Goal: Check status: Check status

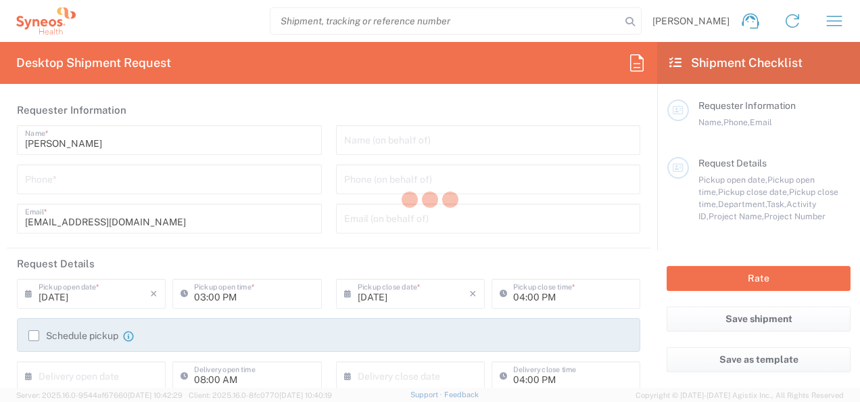
type input "3110"
type input "Syneos Health France SARL"
type input "[GEOGRAPHIC_DATA]"
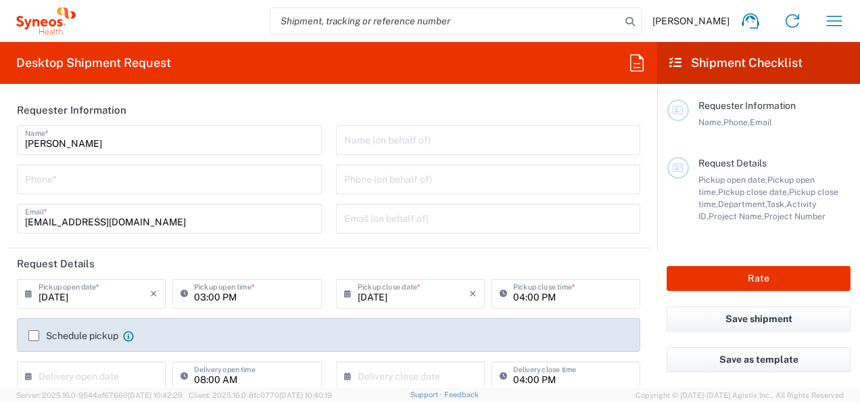
click at [439, 14] on input "search" at bounding box center [445, 21] width 350 height 26
paste input "55864484"
type input "5"
click at [294, 28] on input "search" at bounding box center [445, 21] width 350 height 26
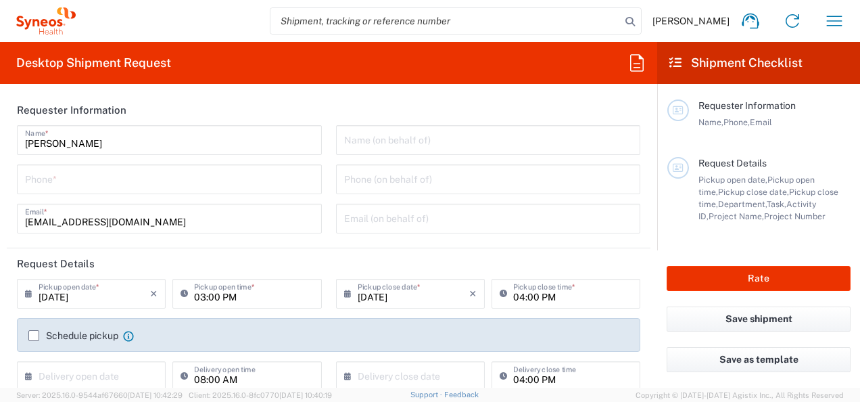
paste input "55864484"
type input "55864484"
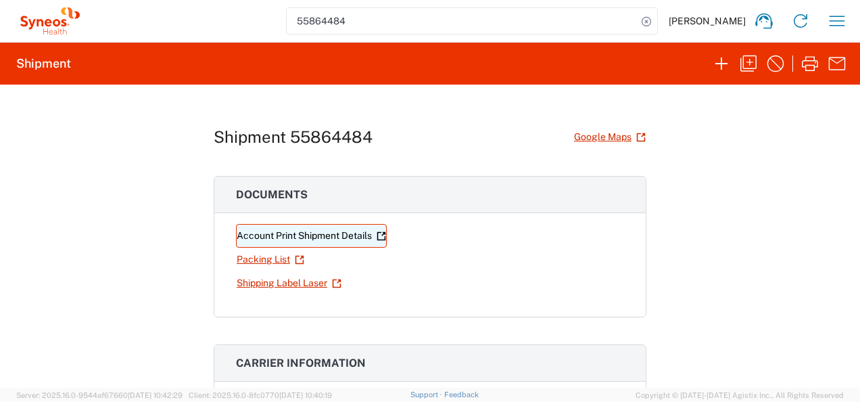
click at [318, 235] on link "Account Print Shipment Details" at bounding box center [311, 236] width 151 height 24
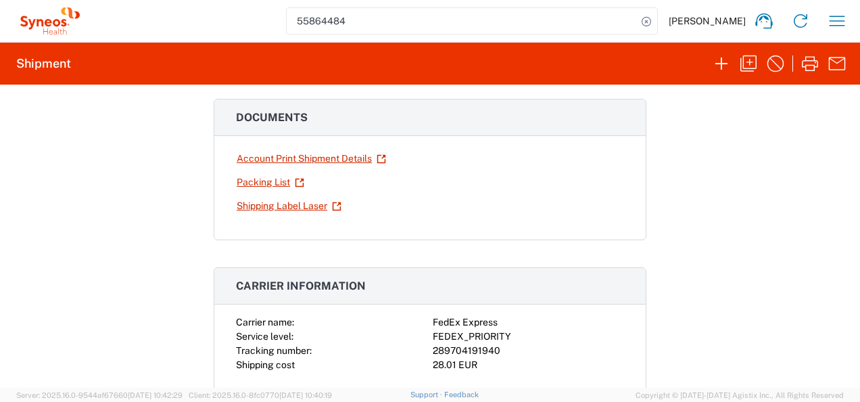
scroll to position [68, 0]
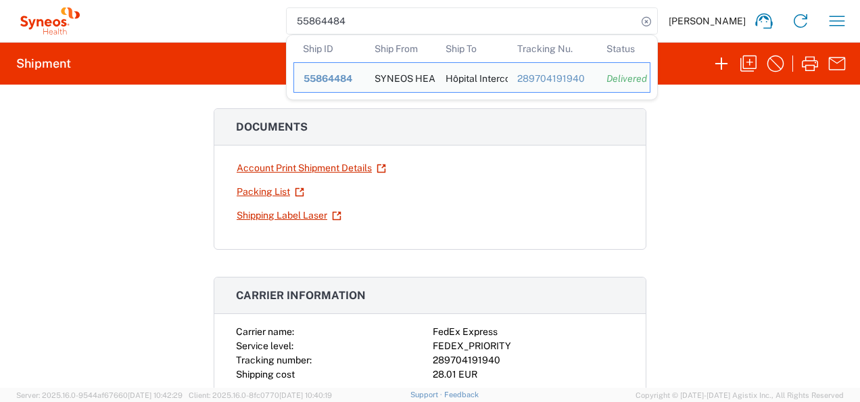
drag, startPoint x: 390, startPoint y: 28, endPoint x: 276, endPoint y: 28, distance: 113.6
click at [276, 28] on div "55864484 Ship ID Ship From Ship To Tracking Nu. Status Ship ID 55864484 Ship Fr…" at bounding box center [469, 21] width 771 height 32
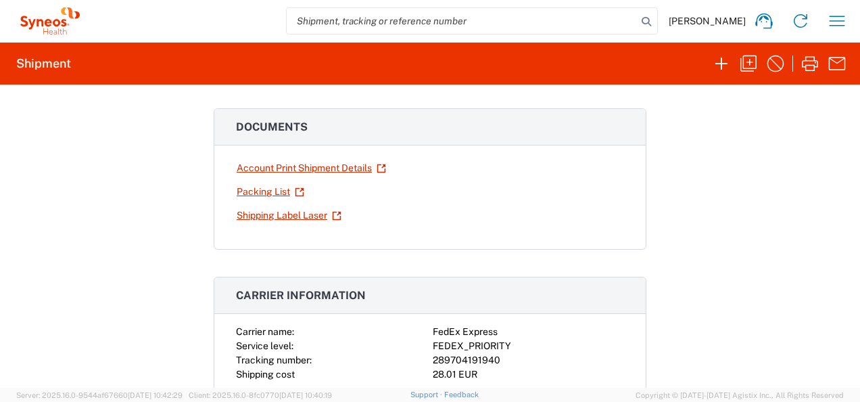
paste input "55864427"
type input "55864427"
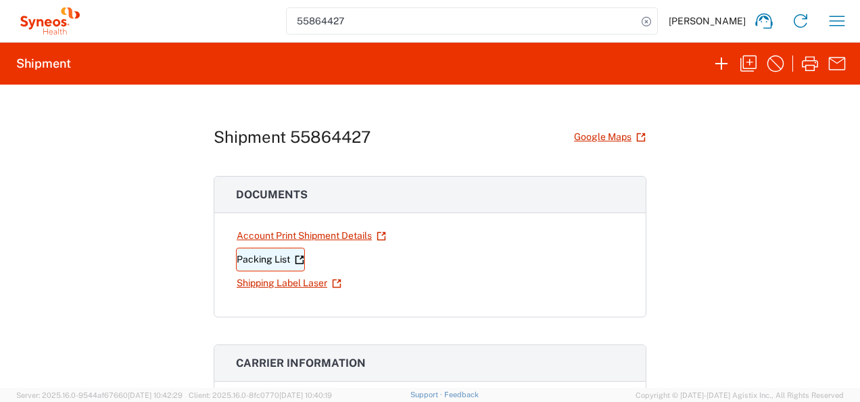
click at [258, 254] on link "Packing List" at bounding box center [270, 259] width 69 height 24
click at [385, 1] on agx-form-navbar "55864427 Amelie Cadori Home Shipment estimator Shipment tracking Desktop shipme…" at bounding box center [430, 21] width 860 height 42
click at [385, 14] on input "55864427" at bounding box center [462, 21] width 350 height 26
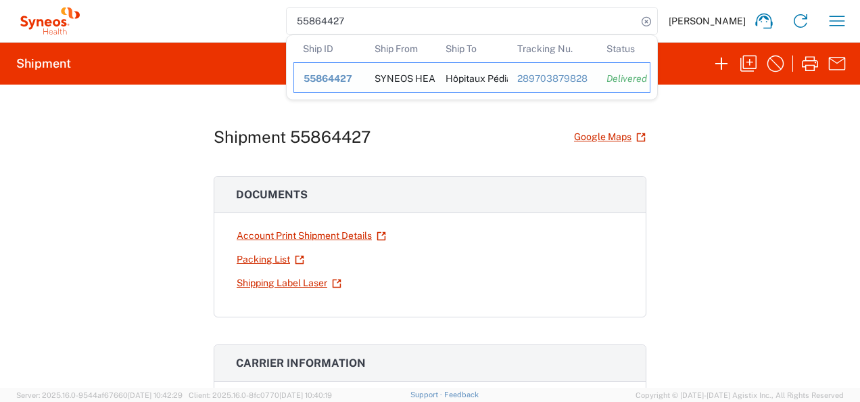
click at [335, 74] on span "55864427" at bounding box center [328, 78] width 49 height 11
click at [442, 24] on input "55864427" at bounding box center [462, 21] width 350 height 26
click at [554, 76] on div "289703879828" at bounding box center [552, 78] width 70 height 12
click at [475, 16] on input "55864427" at bounding box center [462, 21] width 350 height 26
click at [640, 77] on div "Delivered" at bounding box center [623, 78] width 34 height 12
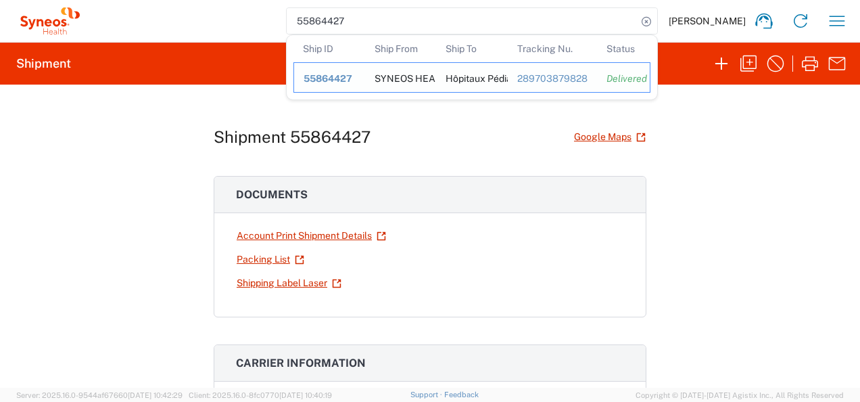
click at [554, 77] on div "289703879828" at bounding box center [552, 78] width 70 height 12
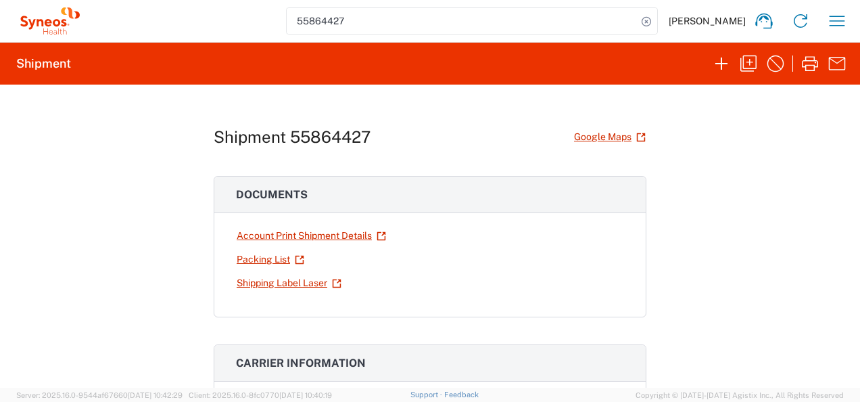
drag, startPoint x: 382, startPoint y: 34, endPoint x: 383, endPoint y: 23, distance: 11.5
click at [383, 23] on div "55864427 Amelie Cadori Home Shipment estimator Shipment tracking Desktop shipme…" at bounding box center [469, 21] width 771 height 32
click at [383, 23] on input "55864427" at bounding box center [462, 21] width 350 height 26
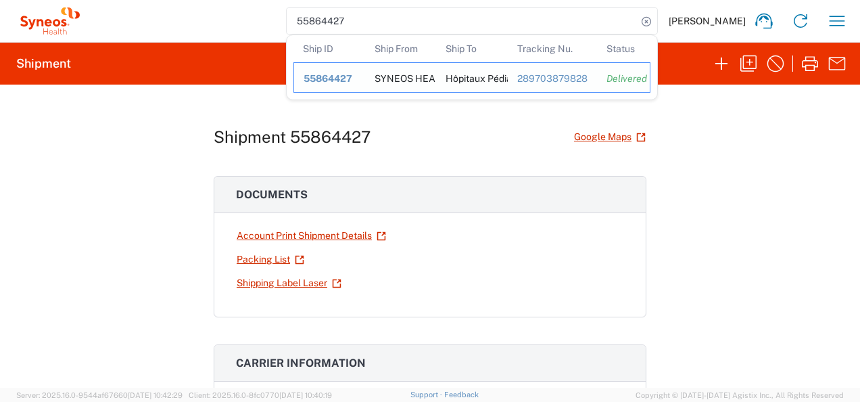
click at [336, 76] on span "55864427" at bounding box center [328, 78] width 49 height 11
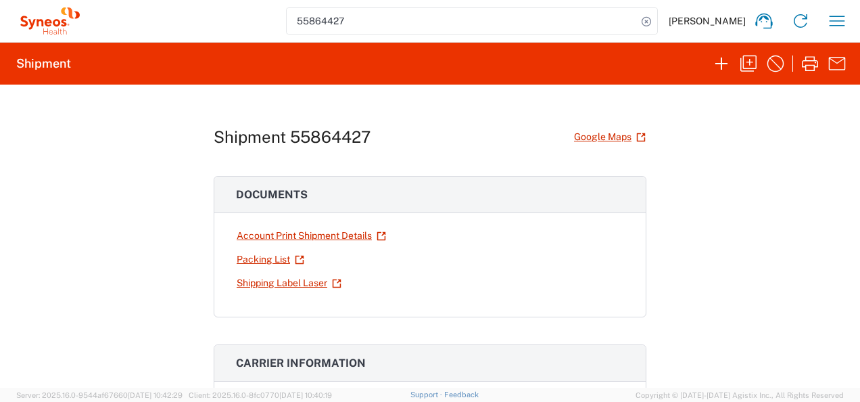
click at [371, 28] on input "55864427" at bounding box center [462, 21] width 350 height 26
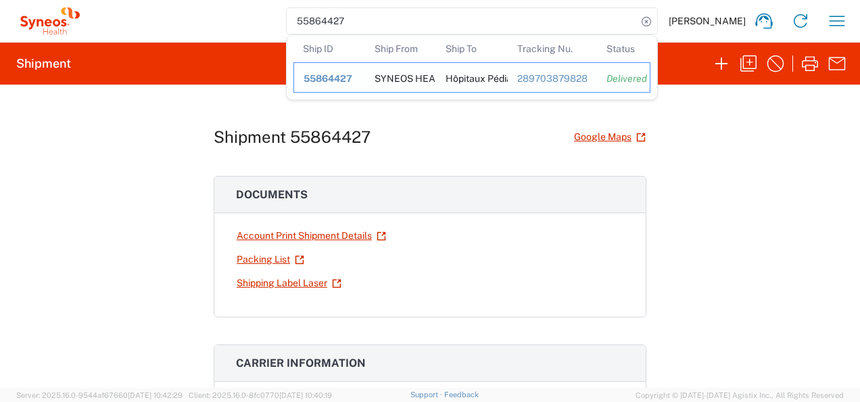
click at [498, 82] on div "Hôpitaux Pédiatriques de Nice CHU-LENVAL" at bounding box center [471, 77] width 53 height 29
click at [576, 76] on div "289703879828" at bounding box center [552, 78] width 70 height 12
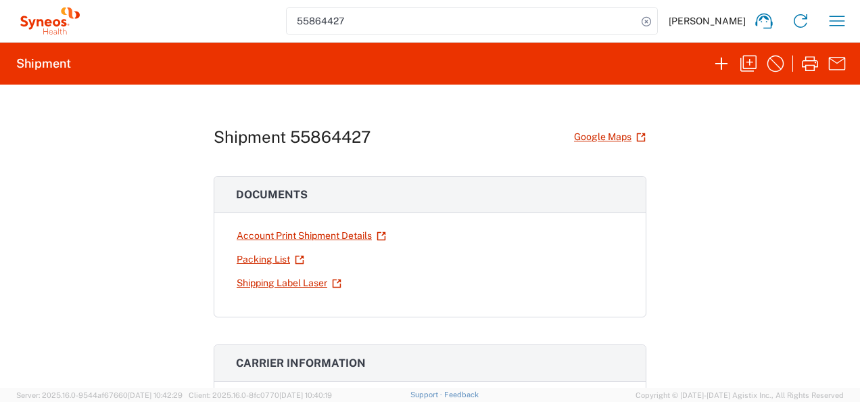
click at [481, 34] on div "55864427 Amelie Cadori Home Shipment estimator Shipment tracking Desktop shipme…" at bounding box center [469, 21] width 771 height 32
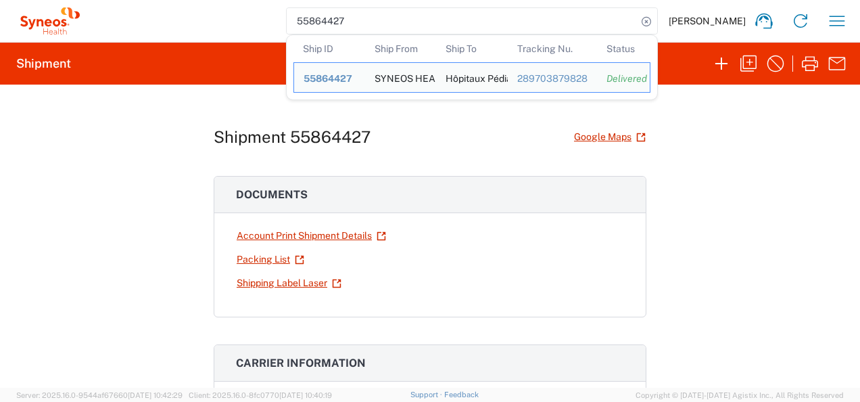
click at [489, 20] on input "55864427" at bounding box center [462, 21] width 350 height 26
click at [611, 26] on input "55864427" at bounding box center [462, 21] width 350 height 26
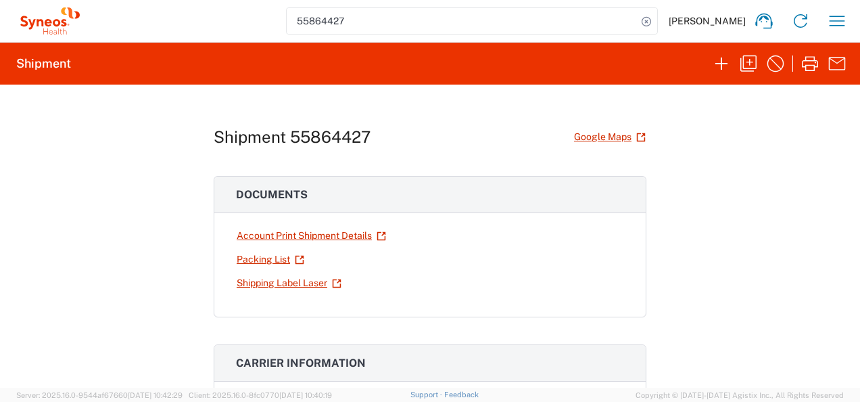
click at [559, 30] on input "55864427" at bounding box center [462, 21] width 350 height 26
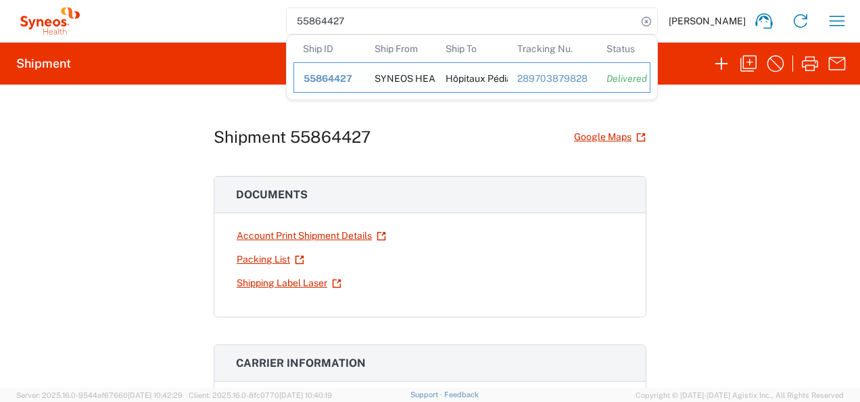
click at [493, 76] on div "Hôpitaux Pédiatriques de Nice CHU-LENVAL" at bounding box center [471, 77] width 53 height 29
click at [548, 68] on td "Tracking Nu. 289703879828" at bounding box center [552, 77] width 89 height 30
click at [581, 72] on div "289703879828" at bounding box center [552, 78] width 70 height 12
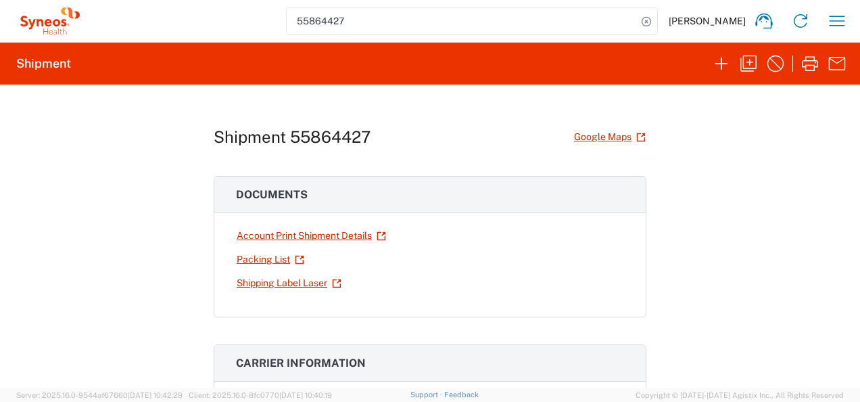
click at [593, 30] on input "55864427" at bounding box center [462, 21] width 350 height 26
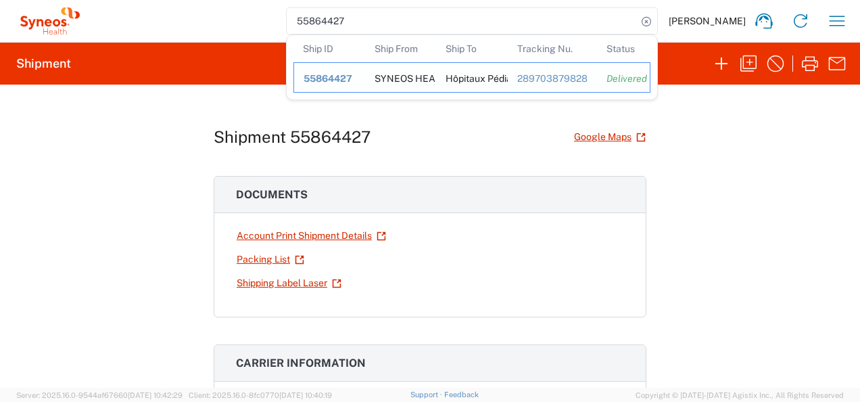
click at [556, 82] on div "289703879828" at bounding box center [552, 78] width 70 height 12
click at [489, 16] on input "55864427" at bounding box center [462, 21] width 350 height 26
click at [388, 72] on td "Ship From SYNEOS HEALTH" at bounding box center [401, 77] width 72 height 30
click at [341, 78] on span "55864427" at bounding box center [328, 78] width 49 height 11
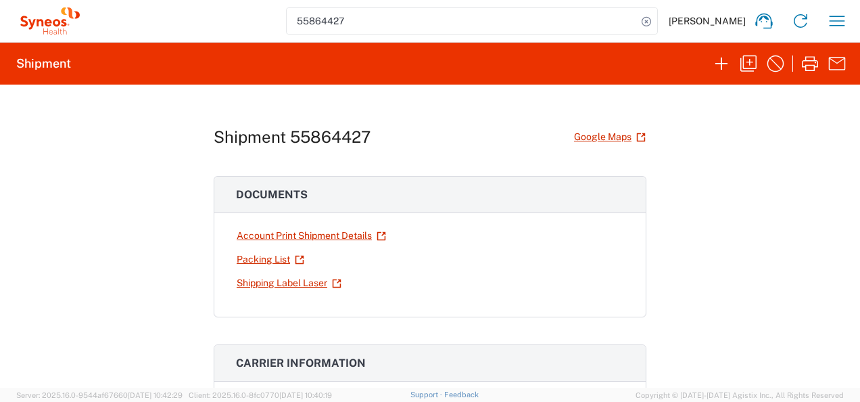
click at [341, 78] on agx-form-header "Shipment" at bounding box center [430, 64] width 860 height 42
drag, startPoint x: 341, startPoint y: 78, endPoint x: 539, endPoint y: 18, distance: 207.2
click at [539, 18] on input "55864427" at bounding box center [462, 21] width 350 height 26
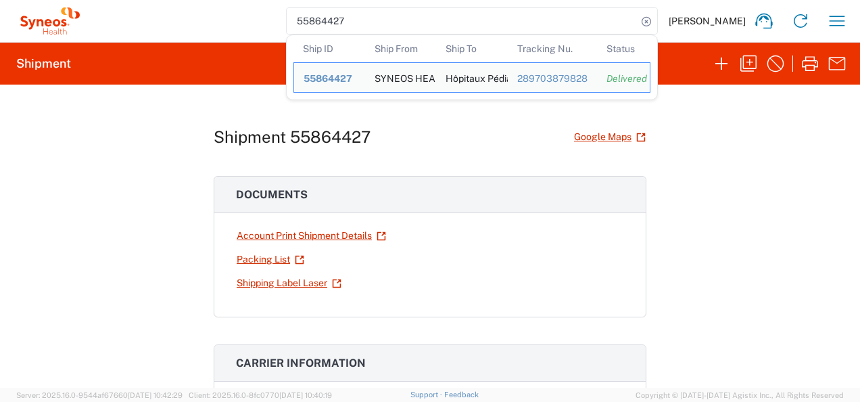
click at [602, 25] on input "55864427" at bounding box center [462, 21] width 350 height 26
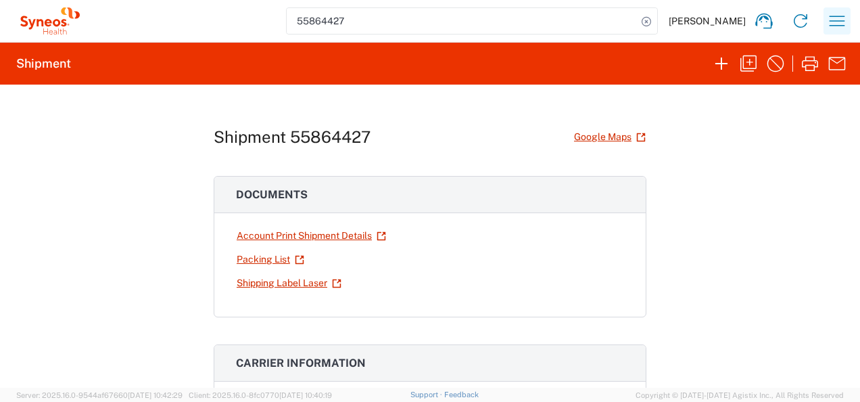
click at [827, 22] on icon "button" at bounding box center [837, 21] width 22 height 22
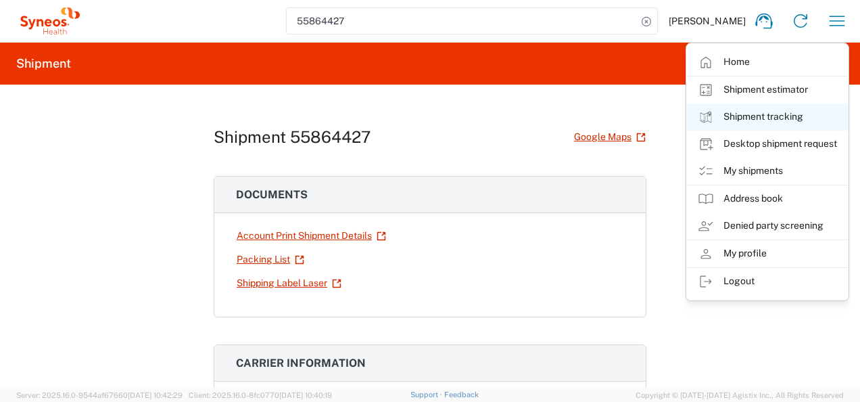
click at [765, 111] on link "Shipment tracking" at bounding box center [767, 116] width 161 height 27
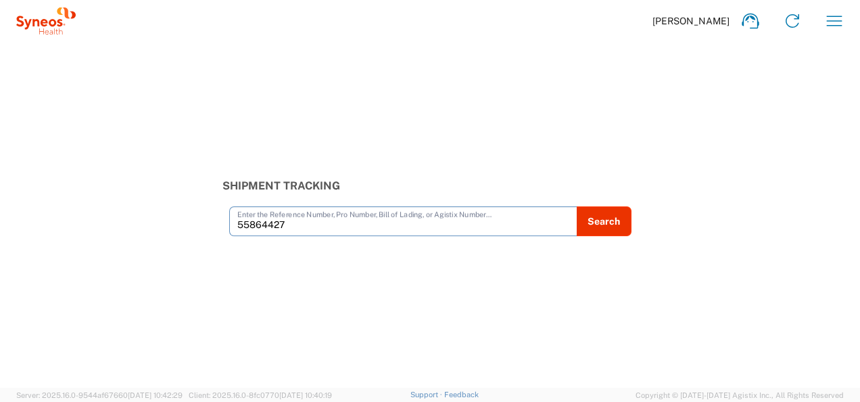
type input "55864427"
